Goal: Transaction & Acquisition: Download file/media

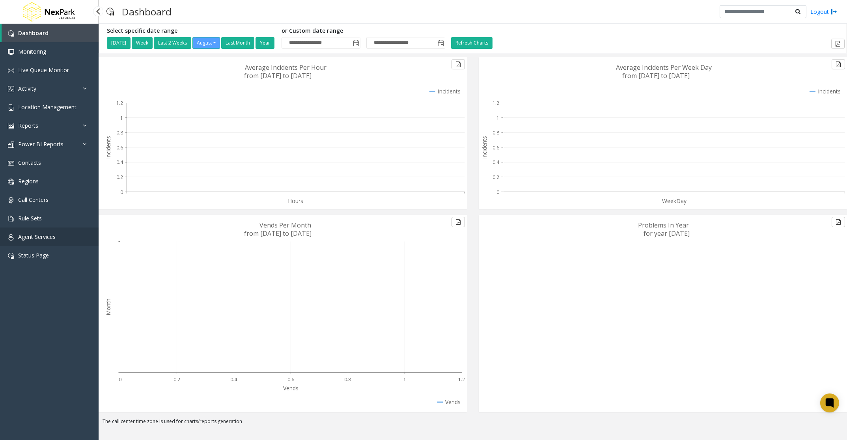
click at [32, 233] on span "Agent Services" at bounding box center [36, 236] width 37 height 7
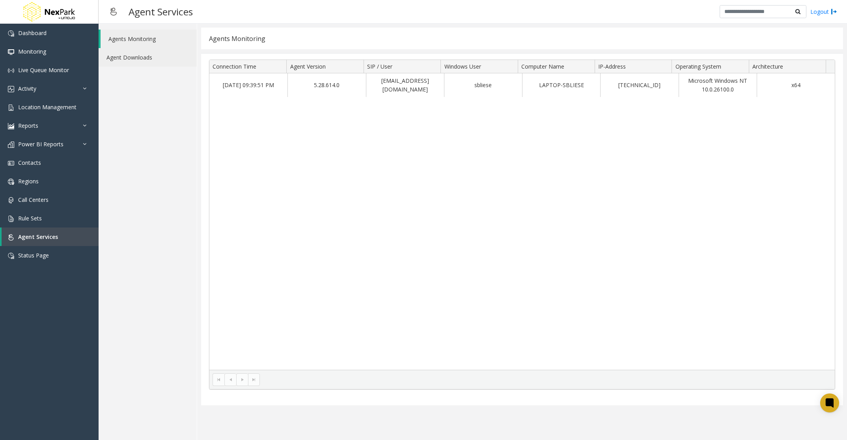
click at [129, 49] on link "Agent Downloads" at bounding box center [148, 57] width 98 height 19
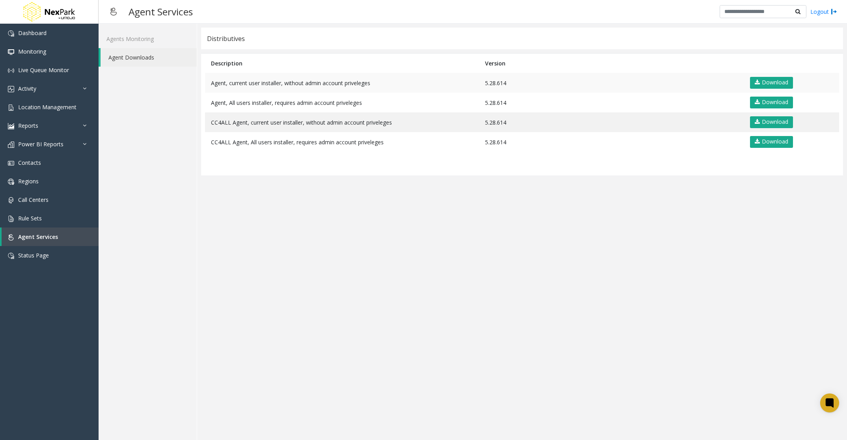
click at [265, 84] on td "Agent, current user installer, without admin account priveleges" at bounding box center [342, 83] width 274 height 20
click at [264, 80] on td "Agent, current user installer, without admin account priveleges" at bounding box center [342, 83] width 274 height 20
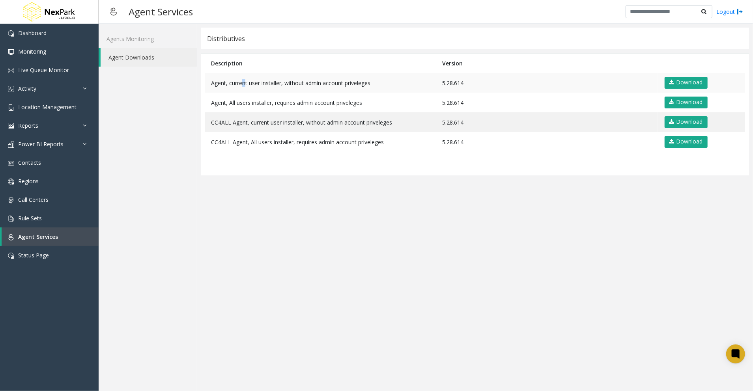
click at [241, 81] on td "Agent, current user installer, without admin account priveleges" at bounding box center [320, 83] width 231 height 20
drag, startPoint x: 241, startPoint y: 81, endPoint x: 202, endPoint y: 79, distance: 38.3
click at [202, 79] on div "Distributives Description Version Agent, current user installer, without admin …" at bounding box center [475, 208] width 556 height 368
drag, startPoint x: 202, startPoint y: 79, endPoint x: 331, endPoint y: 89, distance: 129.3
click at [331, 89] on td "Agent, current user installer, without admin account priveleges" at bounding box center [320, 83] width 231 height 20
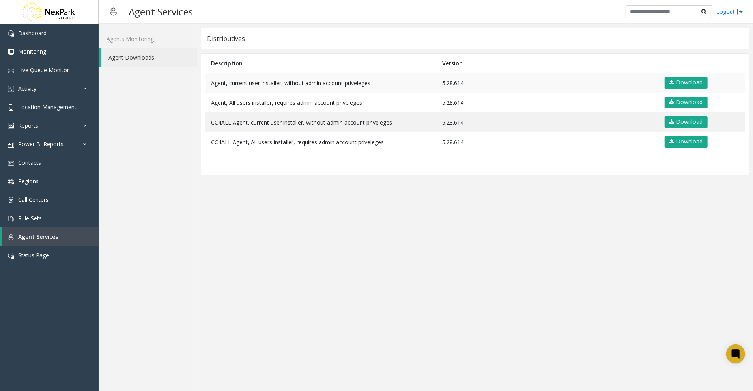
drag, startPoint x: 331, startPoint y: 89, endPoint x: 407, endPoint y: 84, distance: 76.2
click at [407, 84] on td "Agent, current user installer, without admin account priveleges" at bounding box center [320, 83] width 231 height 20
click at [321, 87] on td "Agent, current user installer, without admin account priveleges" at bounding box center [320, 83] width 231 height 20
click at [449, 84] on td "5.28.614" at bounding box center [546, 83] width 221 height 20
drag, startPoint x: 535, startPoint y: 85, endPoint x: 529, endPoint y: 86, distance: 6.4
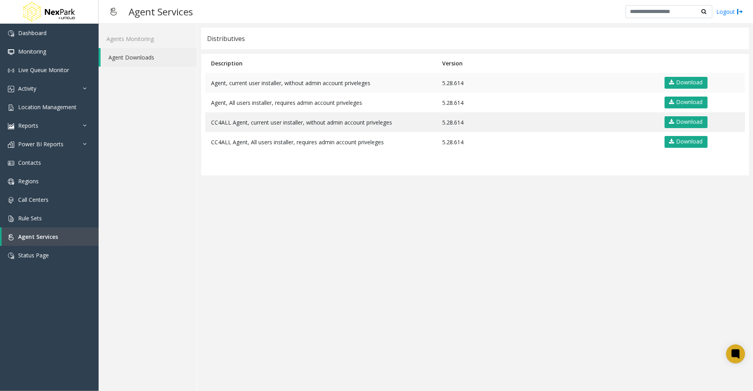
click at [529, 86] on td "5.28.614" at bounding box center [546, 83] width 221 height 20
click at [678, 82] on link "Download" at bounding box center [685, 83] width 43 height 12
click at [468, 281] on app-distributives "Distributives Description Version Agent, current user installer, without admin …" at bounding box center [475, 208] width 548 height 360
click at [340, 360] on app-distributives "Distributives Description Version Agent, current user installer, without admin …" at bounding box center [475, 208] width 548 height 360
click at [712, 33] on div "Distributives" at bounding box center [475, 39] width 548 height 22
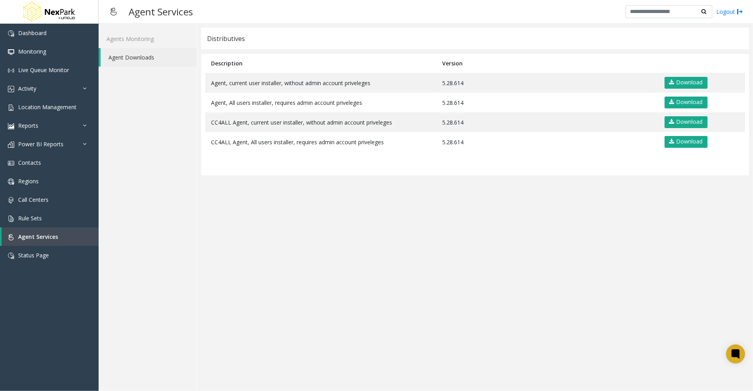
click at [364, 270] on app-distributives "Distributives Description Version Agent, current user installer, without admin …" at bounding box center [475, 208] width 548 height 360
click at [430, 233] on app-distributives "Distributives Description Version Agent, current user installer, without admin …" at bounding box center [475, 208] width 548 height 360
